Goal: Task Accomplishment & Management: Manage account settings

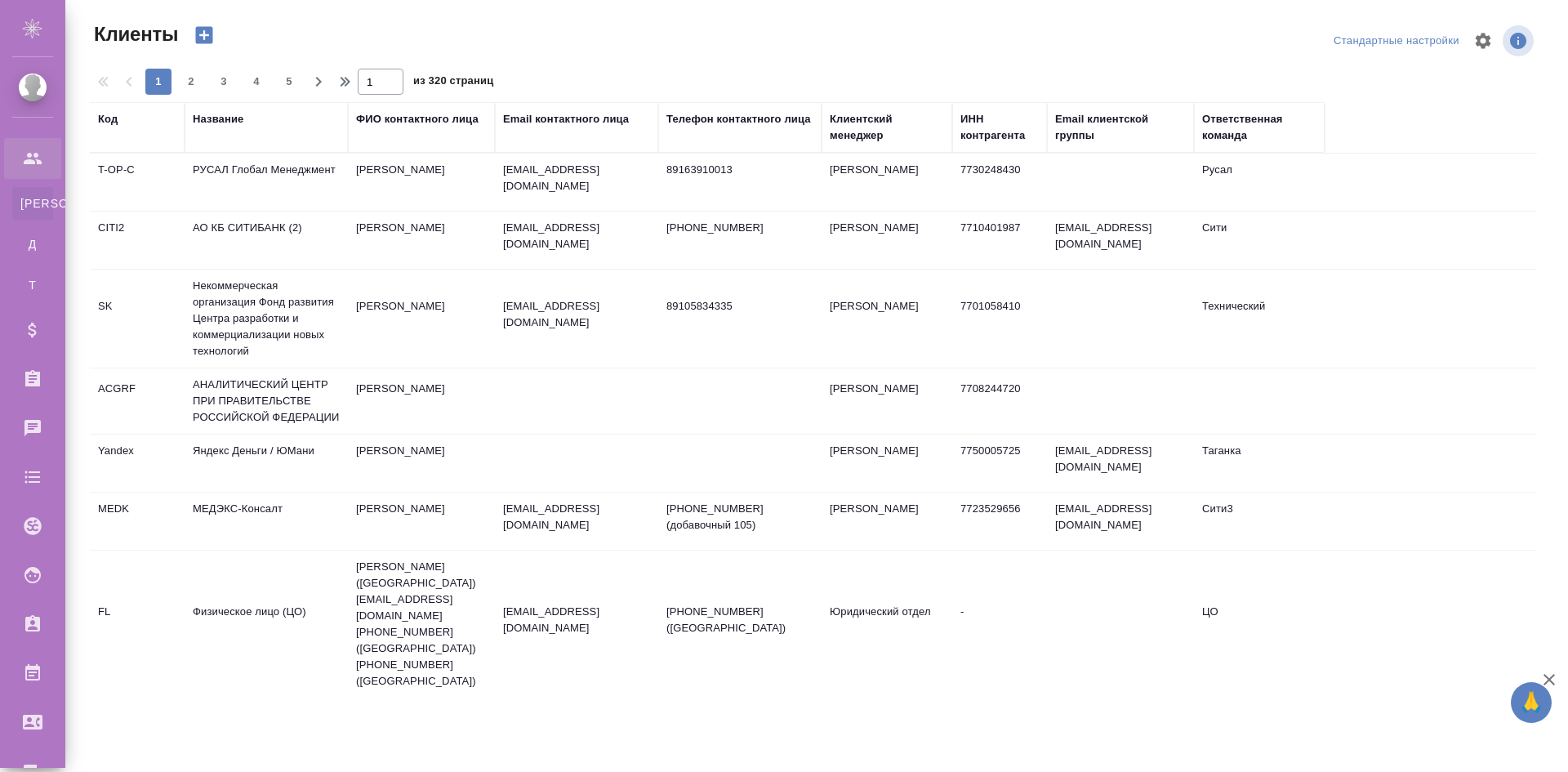
select select "RU"
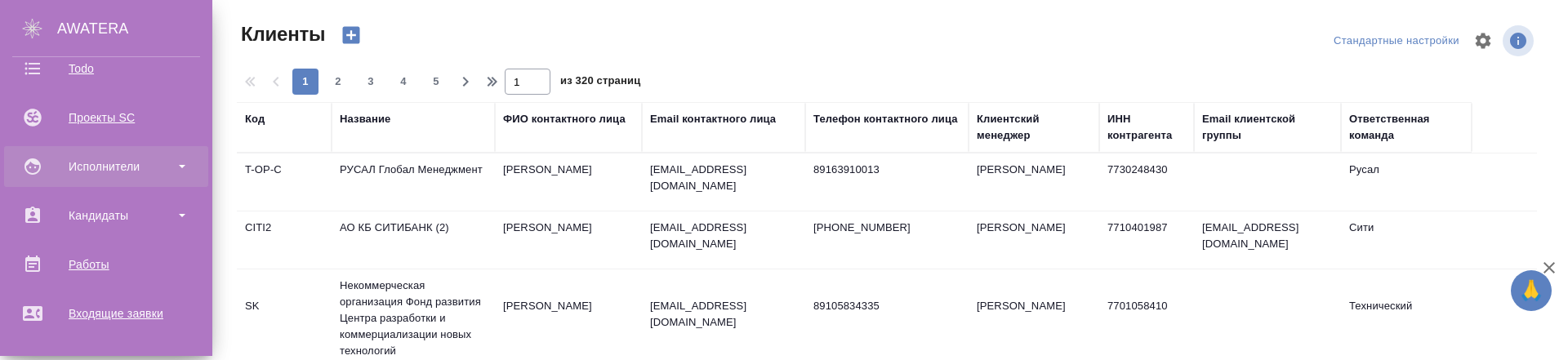
scroll to position [655, 0]
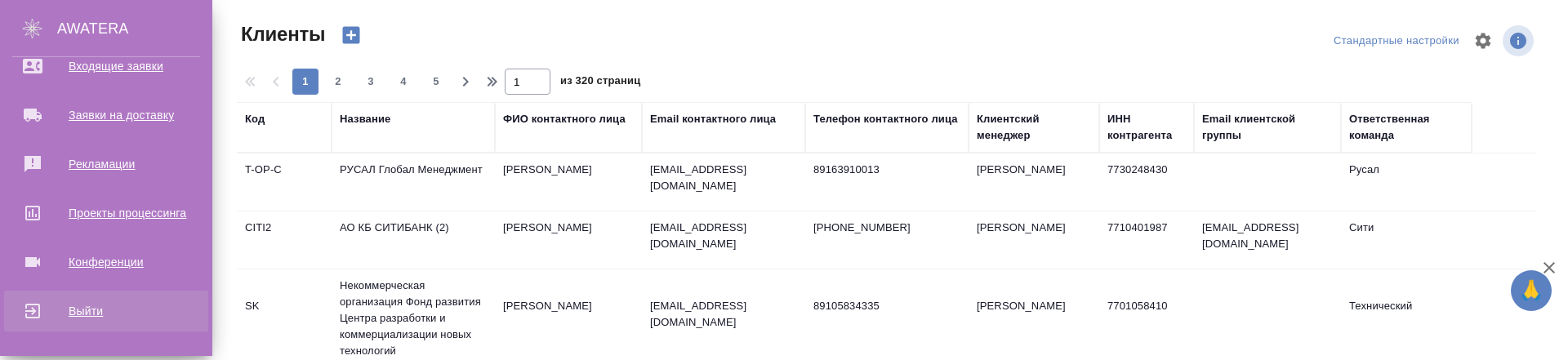
click at [121, 317] on div "Выйти" at bounding box center [106, 311] width 188 height 24
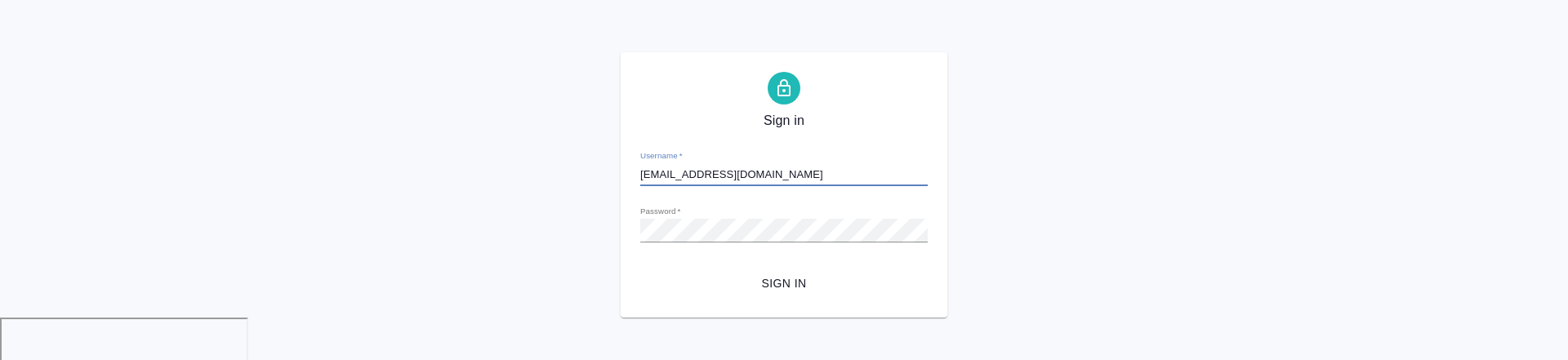
click at [765, 170] on input "[EMAIL_ADDRESS][DOMAIN_NAME]" at bounding box center [784, 174] width 288 height 23
type input "[EMAIL_ADDRESS][DOMAIN_NAME]"
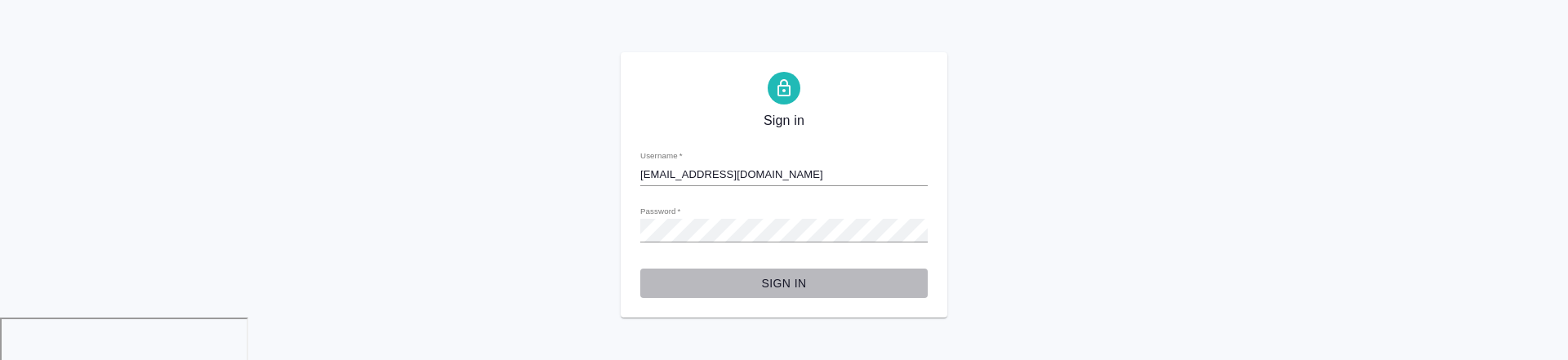
click at [795, 276] on span "Sign in" at bounding box center [784, 284] width 261 height 20
